Goal: Task Accomplishment & Management: Use online tool/utility

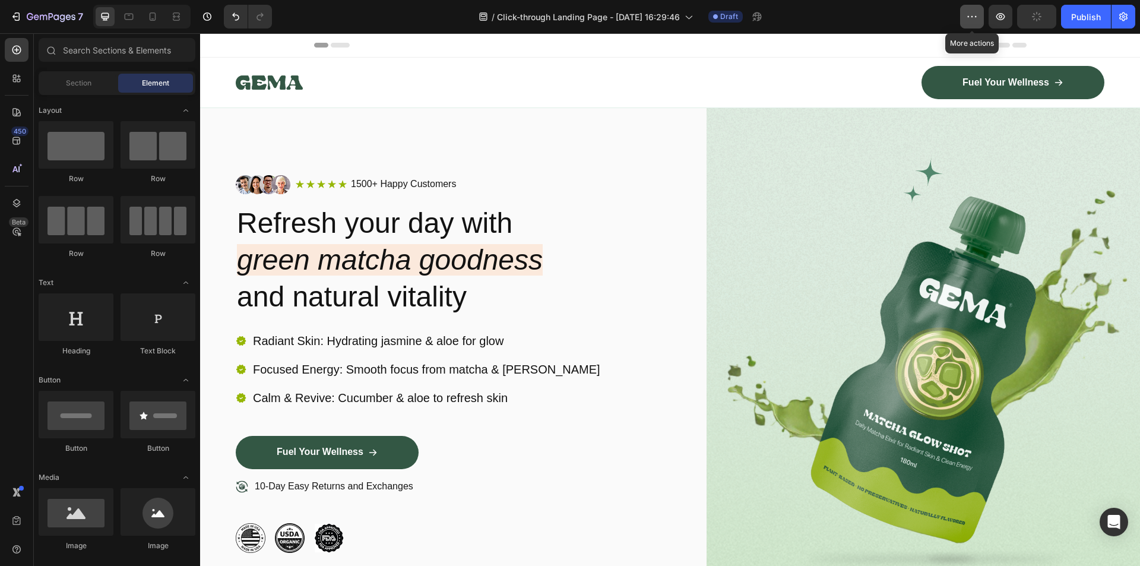
click at [965, 16] on button "button" at bounding box center [972, 17] width 24 height 24
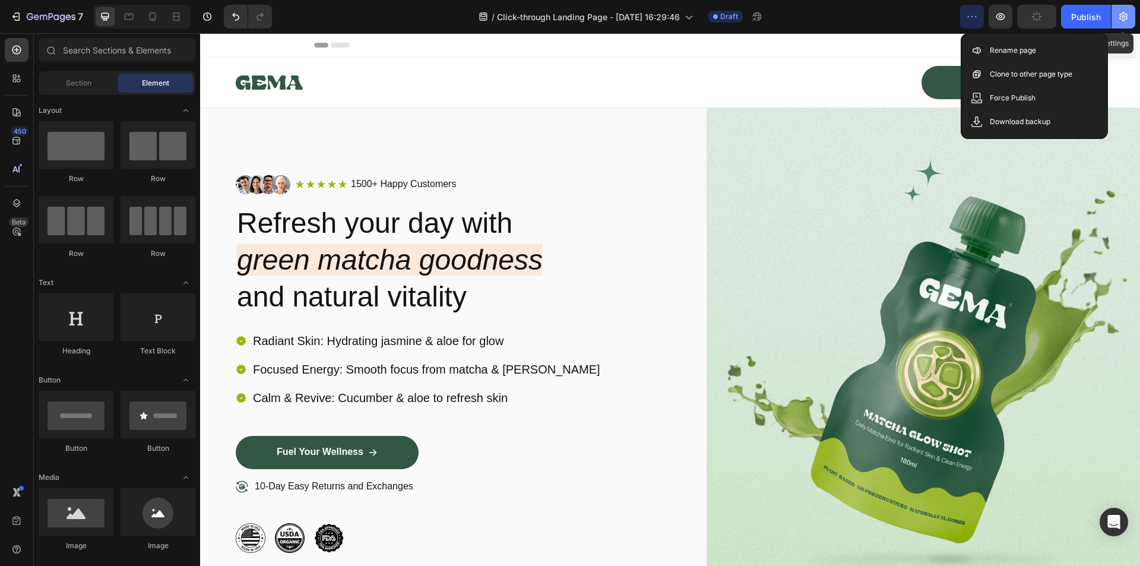
click at [1129, 18] on icon "button" at bounding box center [1123, 17] width 12 height 12
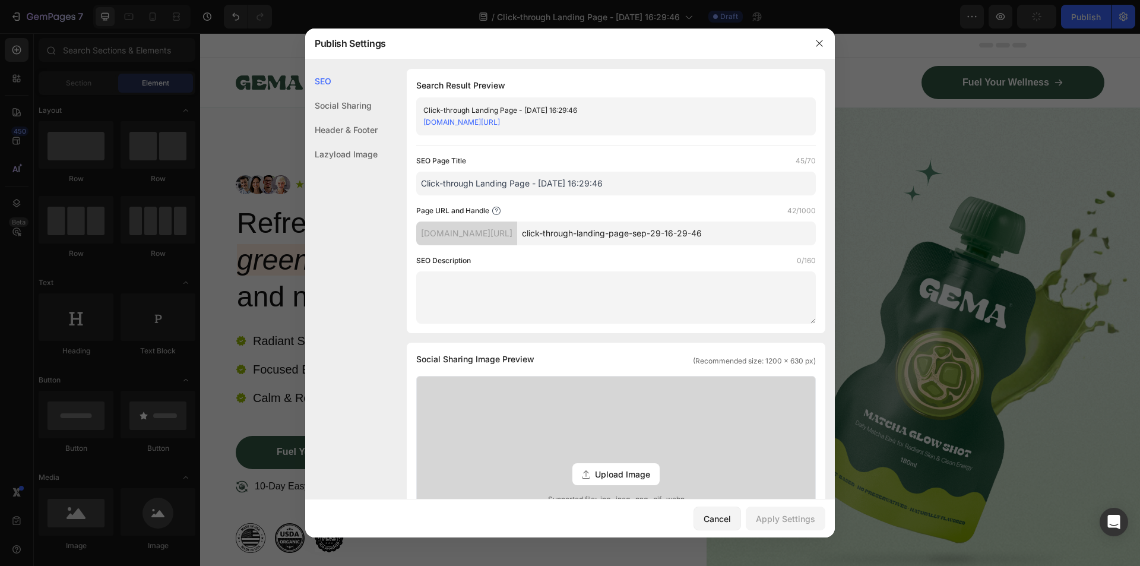
click at [656, 185] on input "Click-through Landing Page - [DATE] 16:29:46" at bounding box center [616, 184] width 400 height 24
click at [517, 239] on div "[DOMAIN_NAME][URL]" at bounding box center [466, 233] width 101 height 24
click at [331, 106] on div "Social Sharing" at bounding box center [341, 105] width 72 height 24
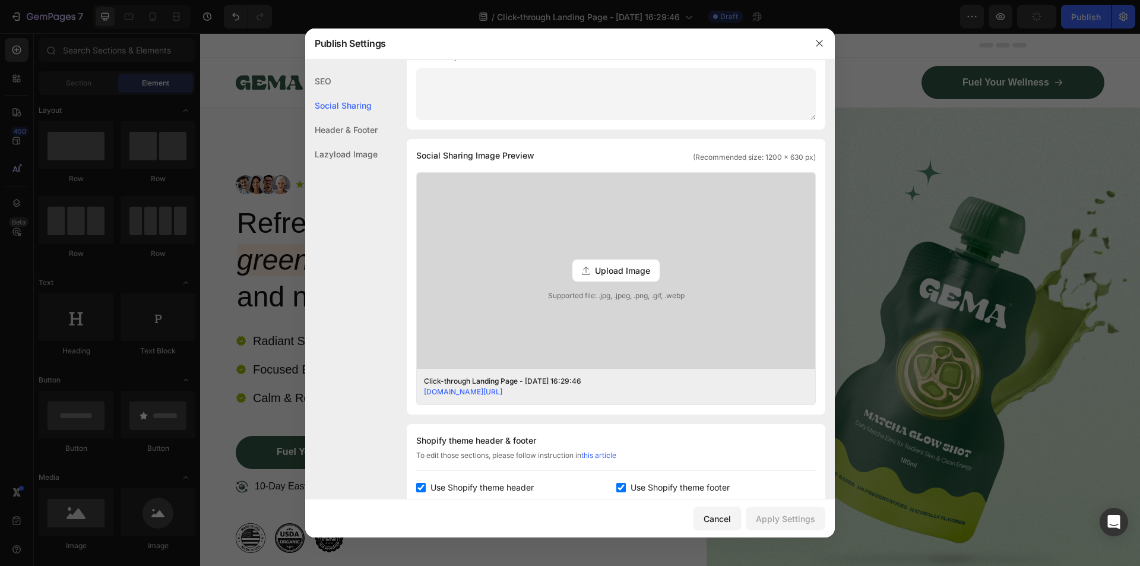
scroll to position [271, 0]
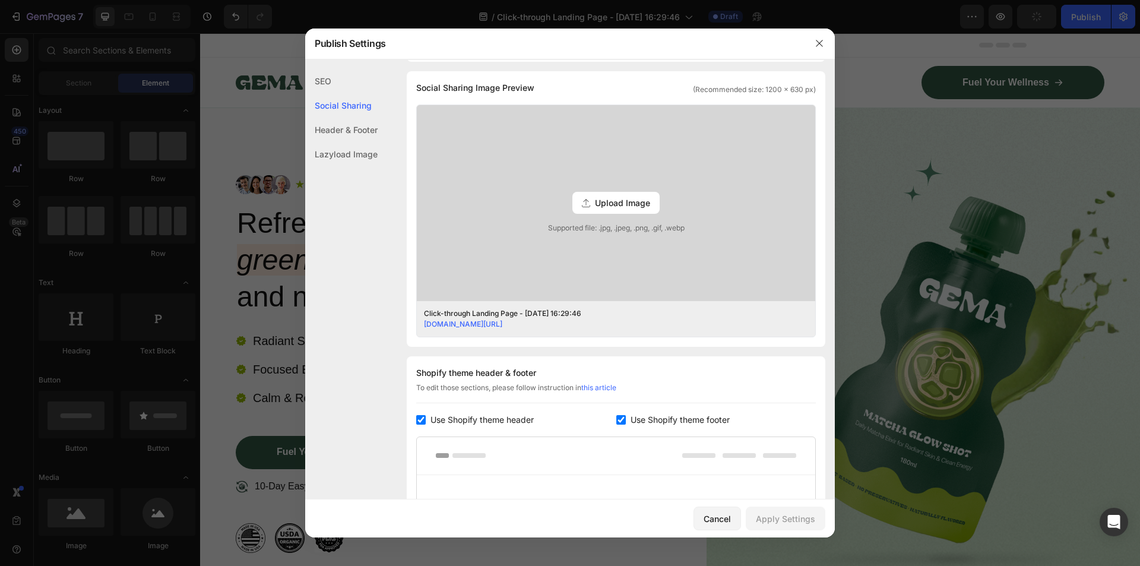
click at [341, 129] on div "Header & Footer" at bounding box center [341, 130] width 72 height 24
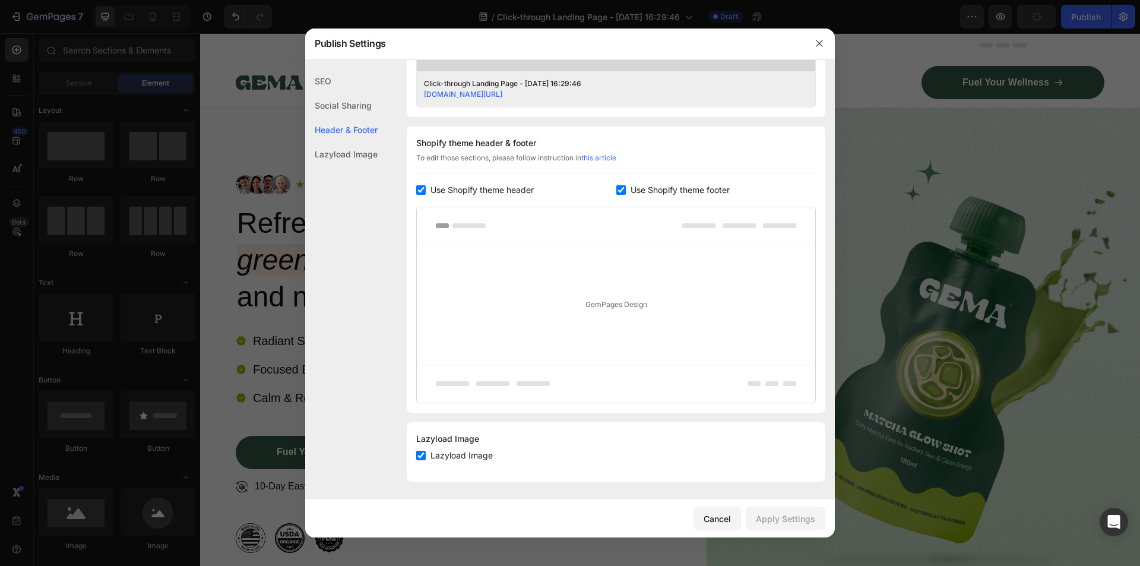
scroll to position [502, 0]
click at [347, 158] on div "Lazyload Image" at bounding box center [341, 154] width 72 height 24
click at [331, 79] on div "SEO" at bounding box center [341, 81] width 72 height 24
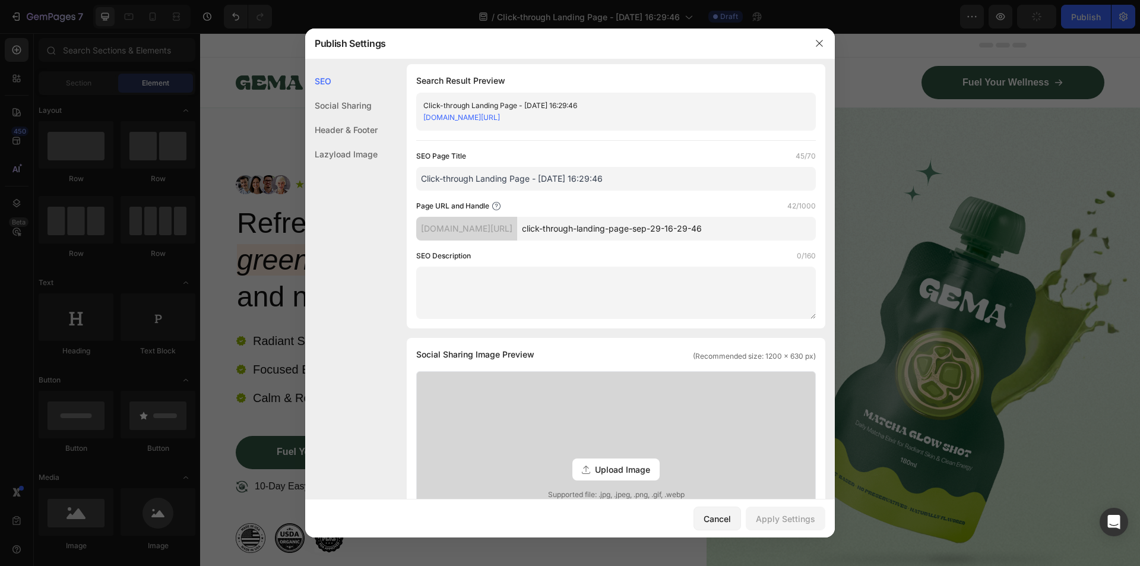
scroll to position [0, 0]
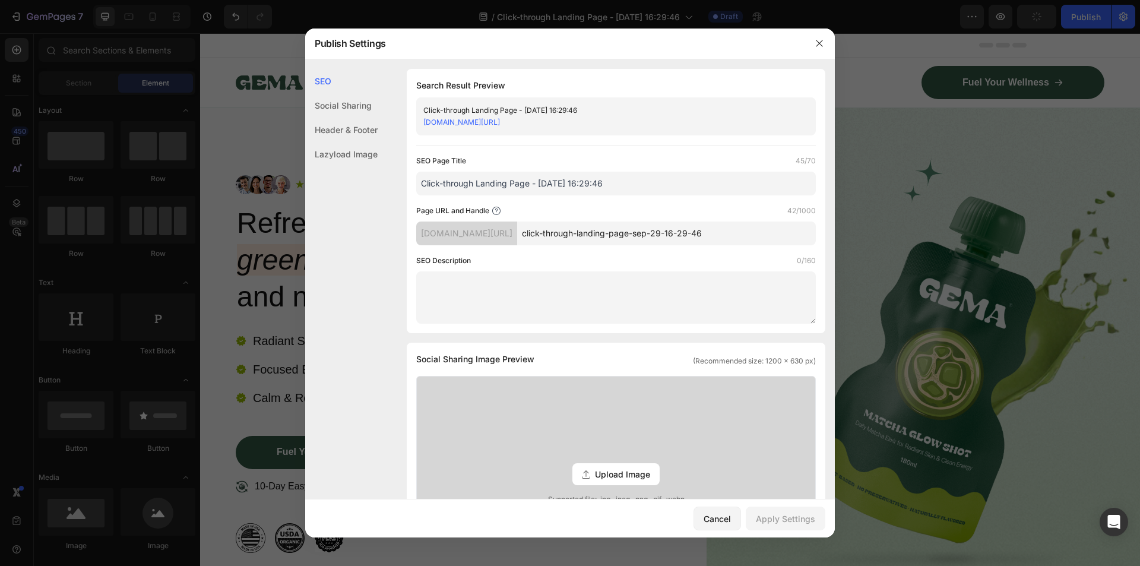
click at [470, 229] on div "[DOMAIN_NAME][URL]" at bounding box center [466, 233] width 101 height 24
click at [496, 210] on icon at bounding box center [497, 211] width 10 height 10
click at [479, 122] on link "[DOMAIN_NAME][URL]" at bounding box center [461, 122] width 77 height 9
click at [811, 45] on button "button" at bounding box center [819, 43] width 19 height 19
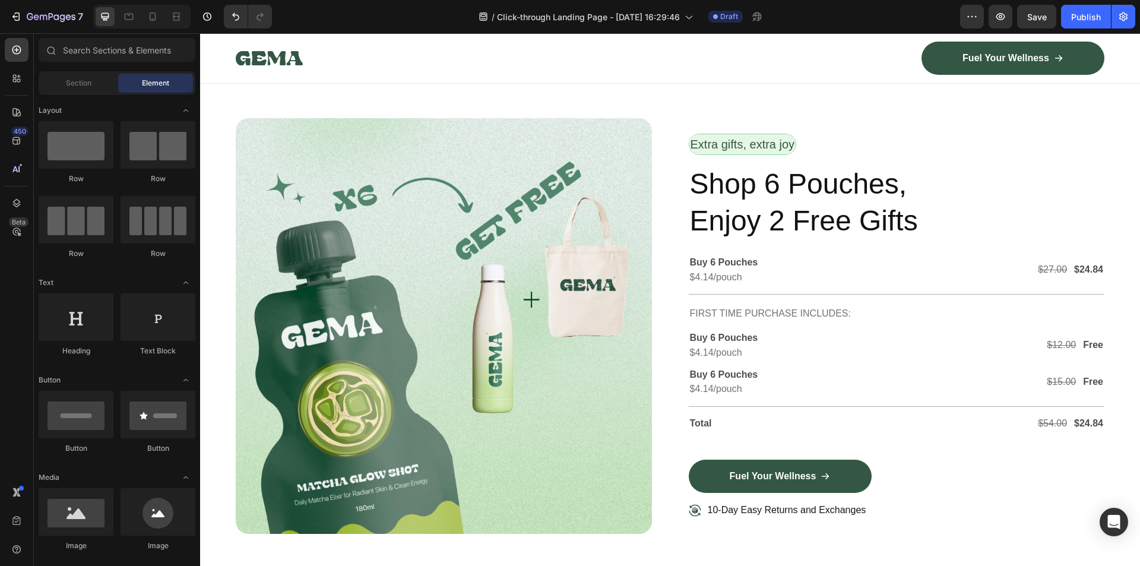
scroll to position [3061, 0]
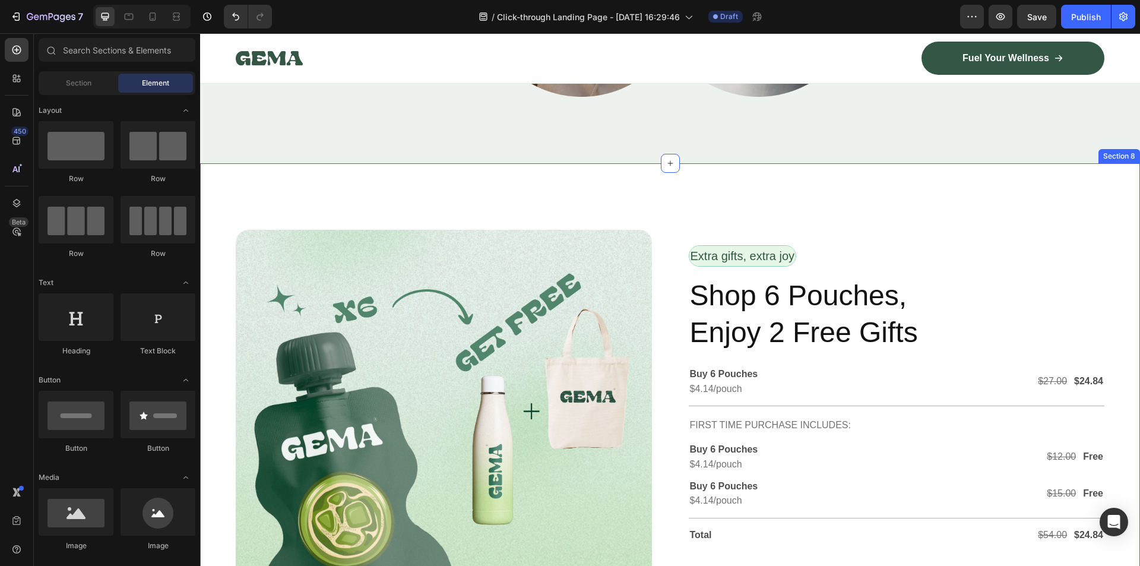
click at [658, 208] on div "Image Row Extra gifts, extra joy Text Block Row Shop 6 Pouches, Enjoy 2 Free Gi…" at bounding box center [670, 442] width 940 height 559
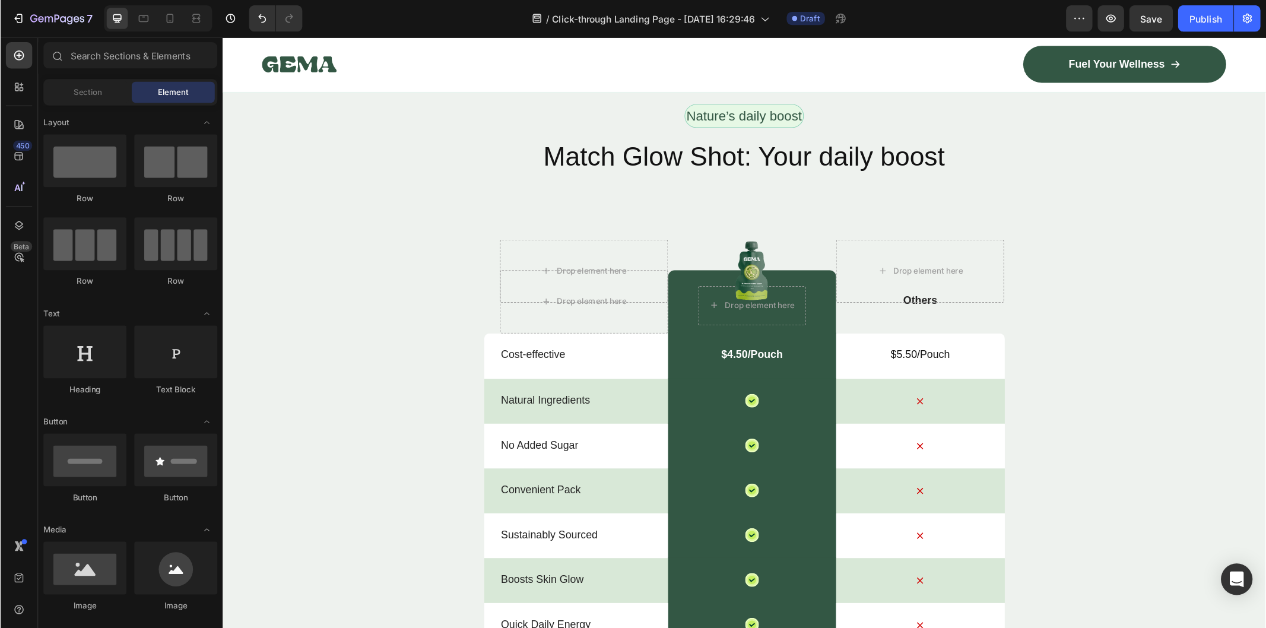
scroll to position [3741, 0]
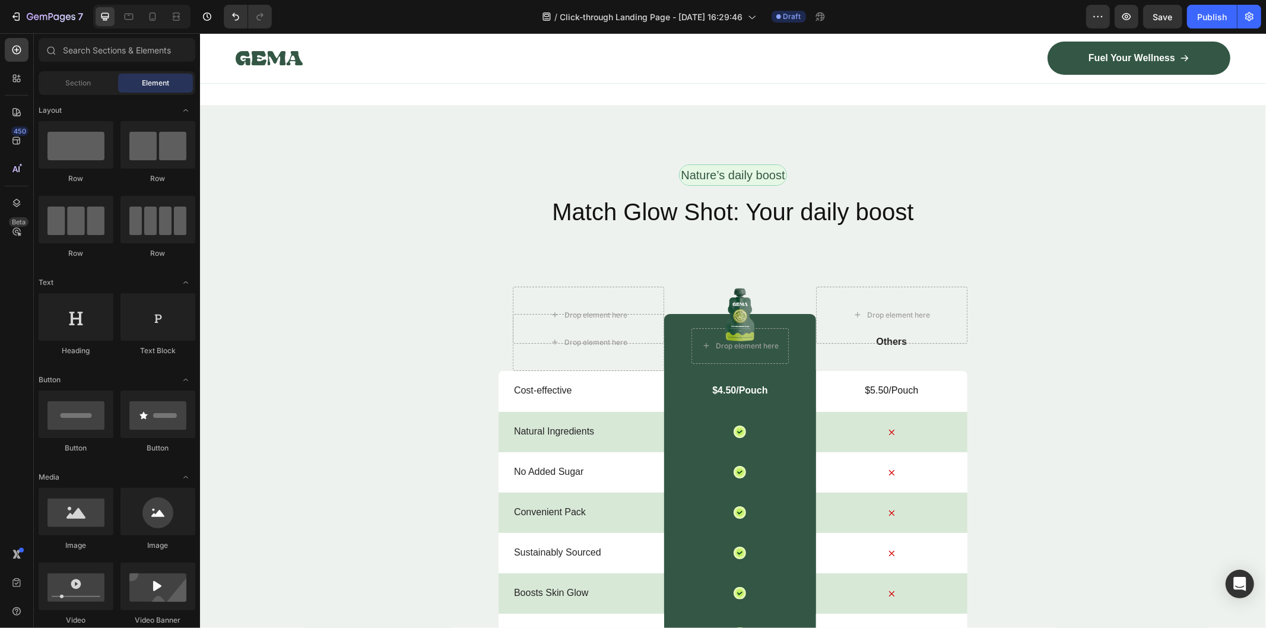
drag, startPoint x: 1335, startPoint y: 33, endPoint x: 1079, endPoint y: 401, distance: 448.3
click at [1139, 471] on div "Nature’s daily boost Text Block Row Match Glow Shot: Your daily boost Heading D…" at bounding box center [733, 470] width 1066 height 613
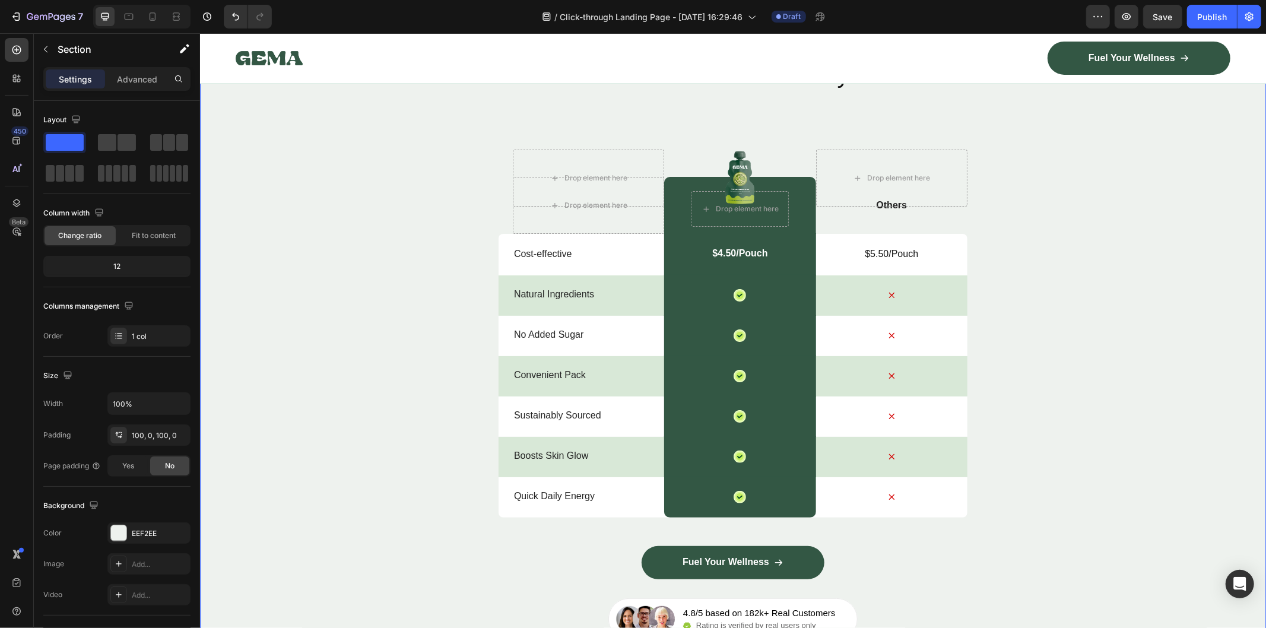
scroll to position [3807, 0]
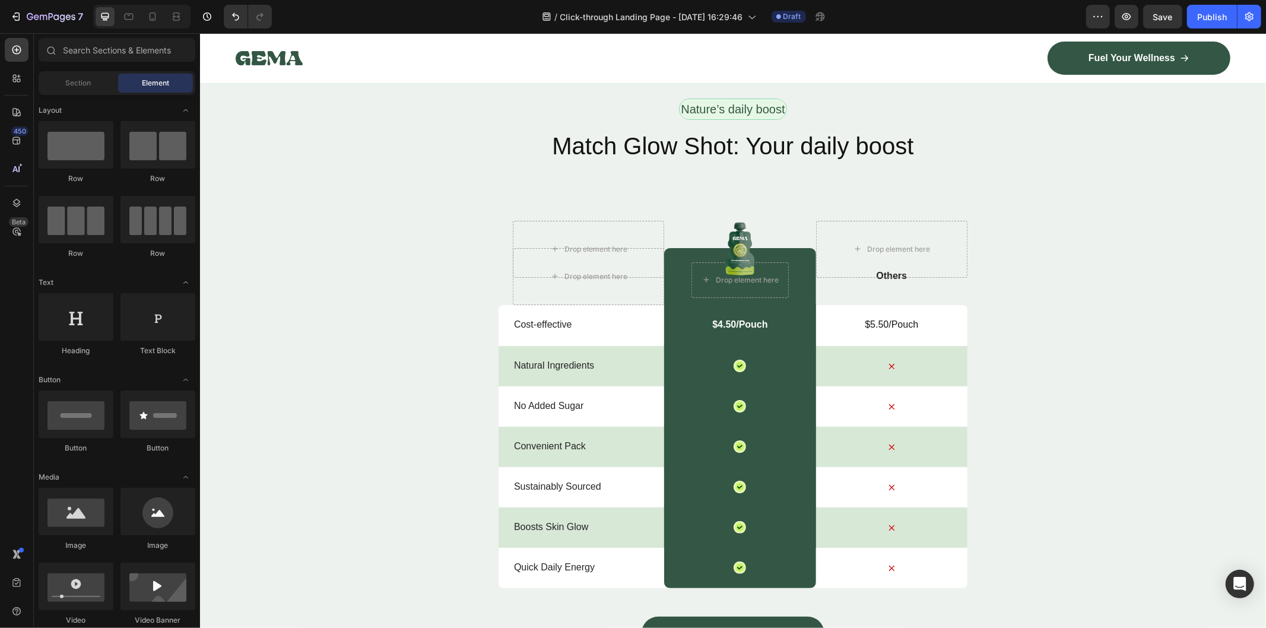
drag, startPoint x: 1265, startPoint y: 401, endPoint x: 1265, endPoint y: 408, distance: 7.1
drag, startPoint x: 1265, startPoint y: 407, endPoint x: 1262, endPoint y: 421, distance: 14.6
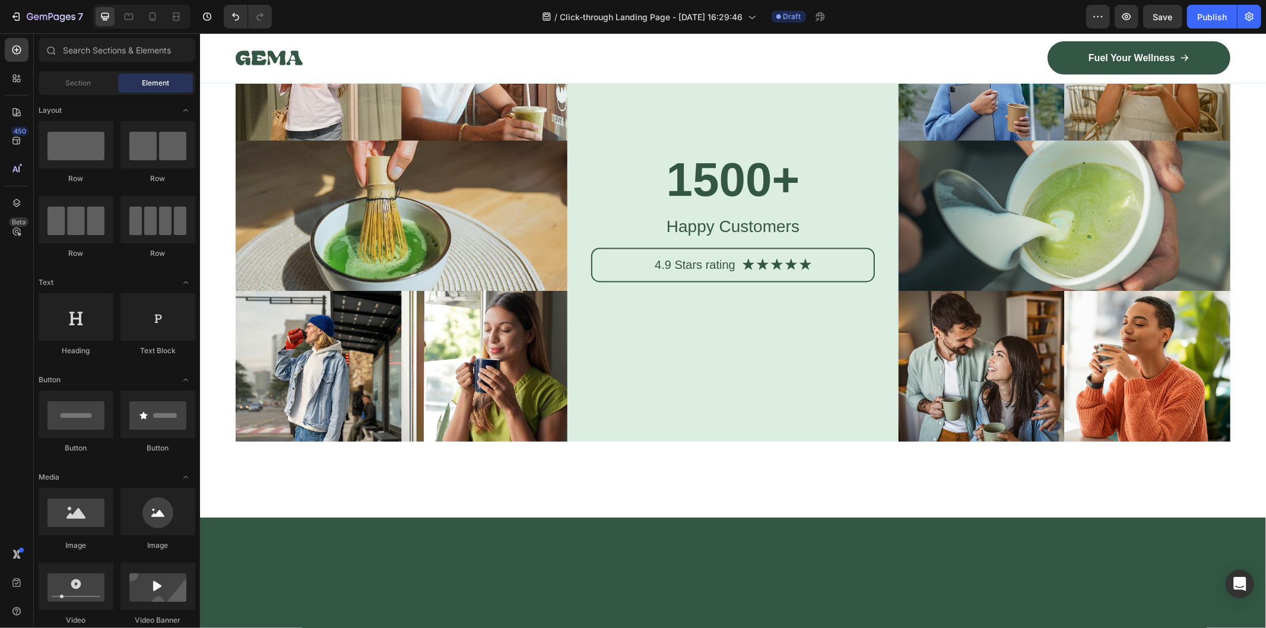
scroll to position [5290, 0]
